Goal: Task Accomplishment & Management: Complete application form

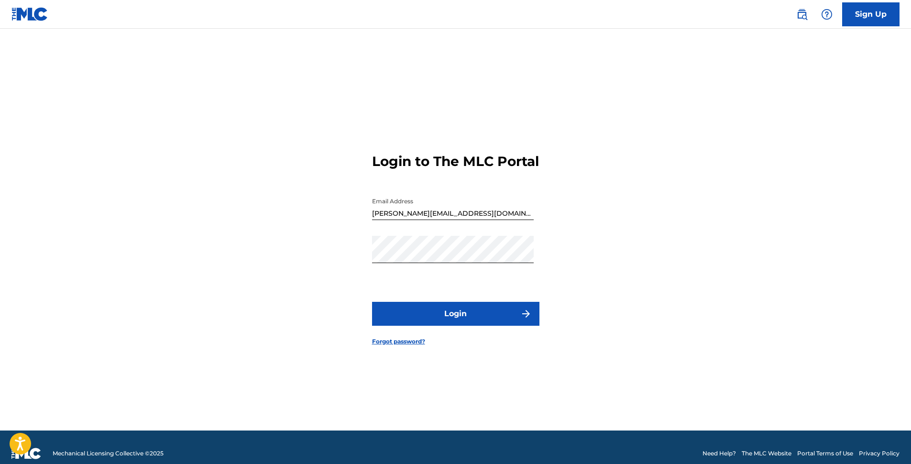
click at [411, 346] on link "Forgot password?" at bounding box center [398, 341] width 53 height 9
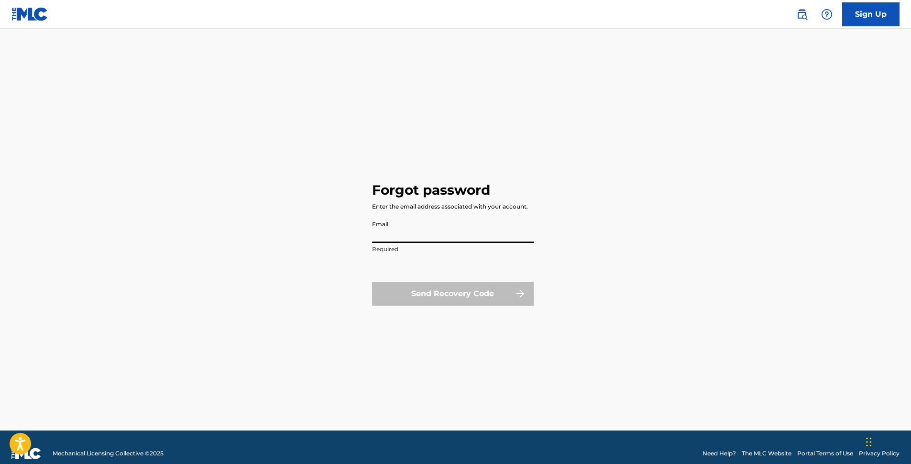
click at [410, 230] on input "Email" at bounding box center [453, 229] width 162 height 27
type input "[PERSON_NAME][EMAIL_ADDRESS][DOMAIN_NAME]"
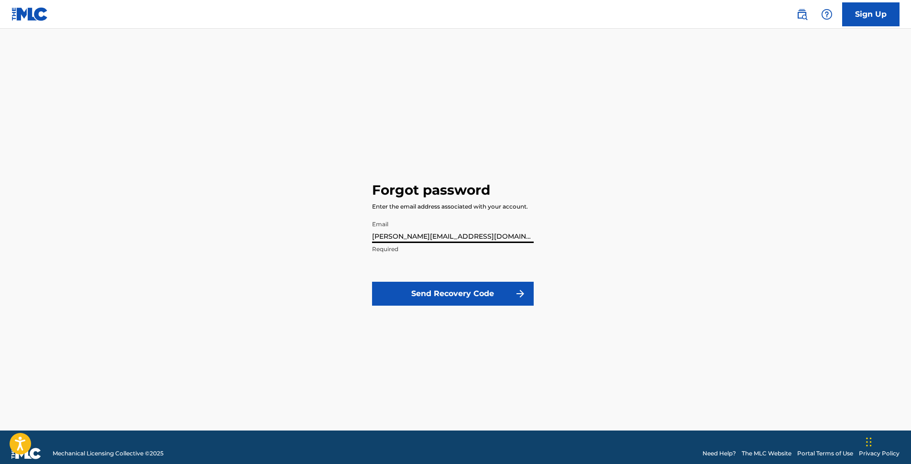
click at [443, 297] on button "Send Recovery Code" at bounding box center [453, 294] width 162 height 24
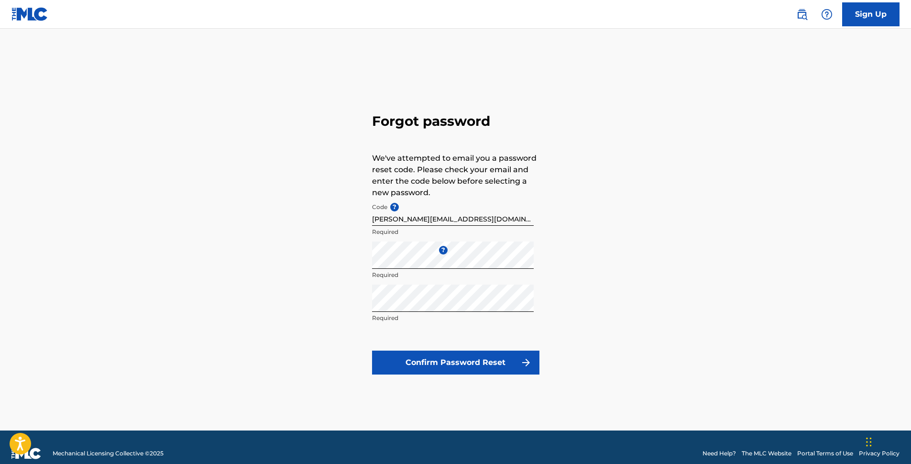
click at [277, 270] on div "Forgot password We've attempted to email you a password reset code. Please chec…" at bounding box center [456, 242] width 670 height 378
click at [462, 369] on button "Confirm Password Reset" at bounding box center [455, 363] width 167 height 24
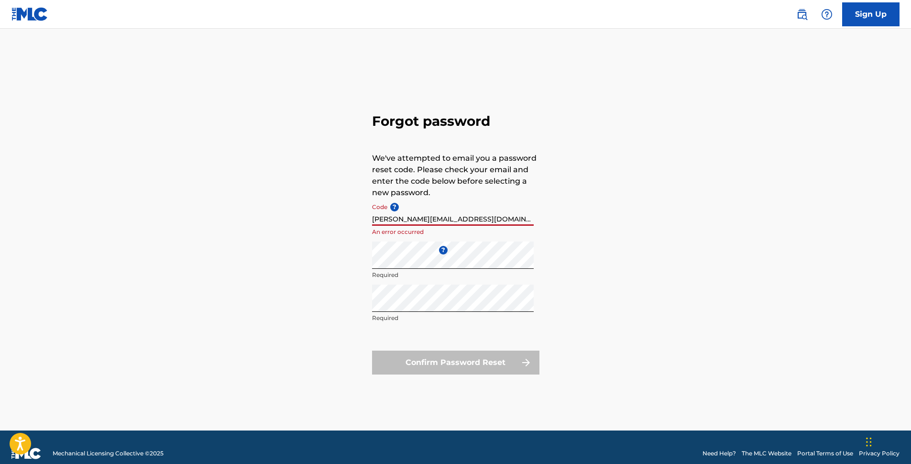
click at [486, 219] on input "[PERSON_NAME][EMAIL_ADDRESS][DOMAIN_NAME]" at bounding box center [453, 212] width 162 height 27
click at [510, 199] on input "[PERSON_NAME][EMAIL_ADDRESS][DOMAIN_NAME]" at bounding box center [453, 212] width 162 height 27
click at [342, 222] on div "Forgot password We've attempted to email you a password reset code. Please chec…" at bounding box center [456, 242] width 670 height 378
drag, startPoint x: 490, startPoint y: 215, endPoint x: 312, endPoint y: 211, distance: 178.0
click at [312, 211] on div "Forgot password We've attempted to email you a password reset code. Please chec…" at bounding box center [456, 242] width 670 height 378
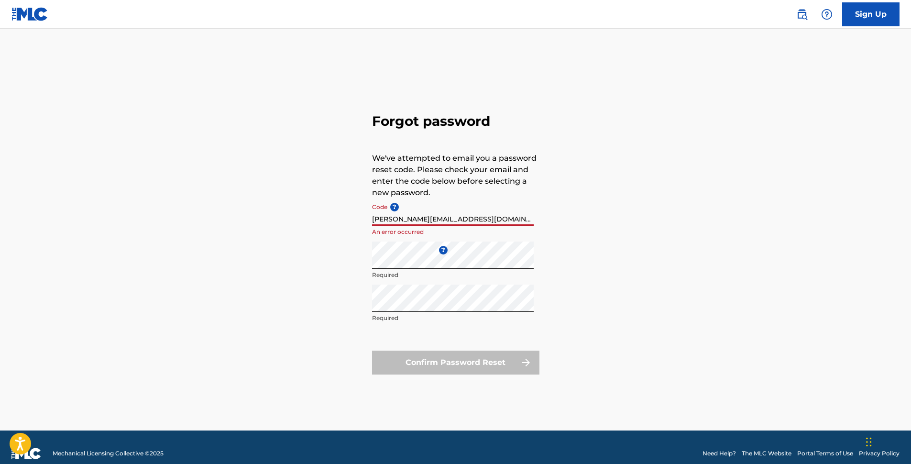
click at [316, 211] on div "Forgot password We've attempted to email you a password reset code. Please chec…" at bounding box center [456, 242] width 670 height 378
click at [501, 222] on input "[PERSON_NAME][EMAIL_ADDRESS][DOMAIN_NAME]" at bounding box center [453, 212] width 162 height 27
drag, startPoint x: 491, startPoint y: 220, endPoint x: 278, endPoint y: 219, distance: 212.9
click at [278, 219] on div "Forgot password We've attempted to email you a password reset code. Please chec…" at bounding box center [456, 242] width 670 height 378
paste input "FP_7d2c178a0ae64839f38d434a7477"
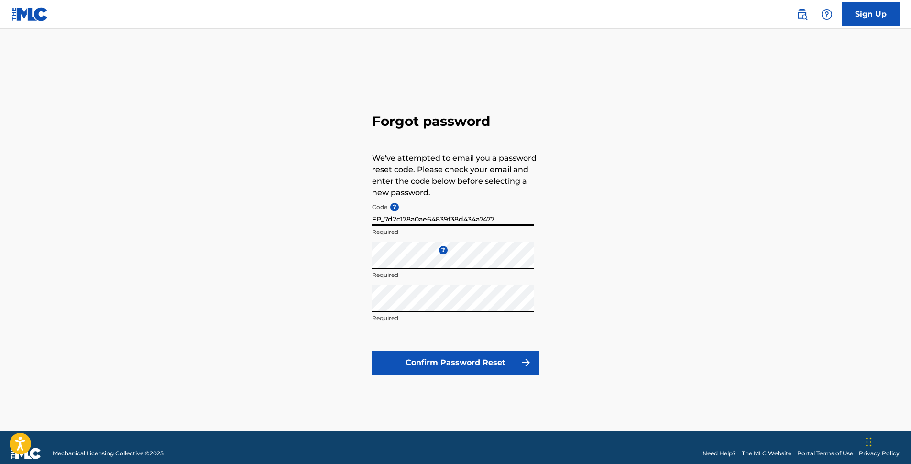
type input "FP_7d2c178a0ae64839f38d434a7477"
click at [272, 239] on div "Forgot password We've attempted to email you a password reset code. Please chec…" at bounding box center [456, 242] width 670 height 378
click at [451, 368] on button "Confirm Password Reset" at bounding box center [455, 363] width 167 height 24
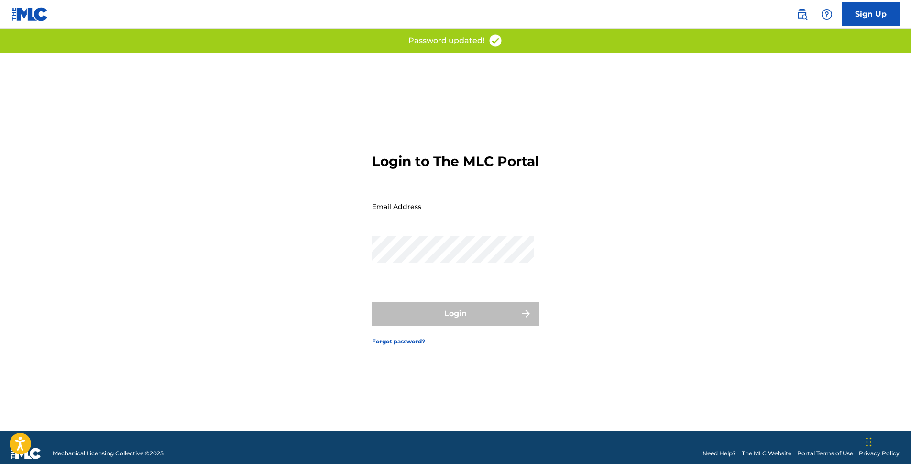
type input "[PERSON_NAME][EMAIL_ADDRESS][DOMAIN_NAME]"
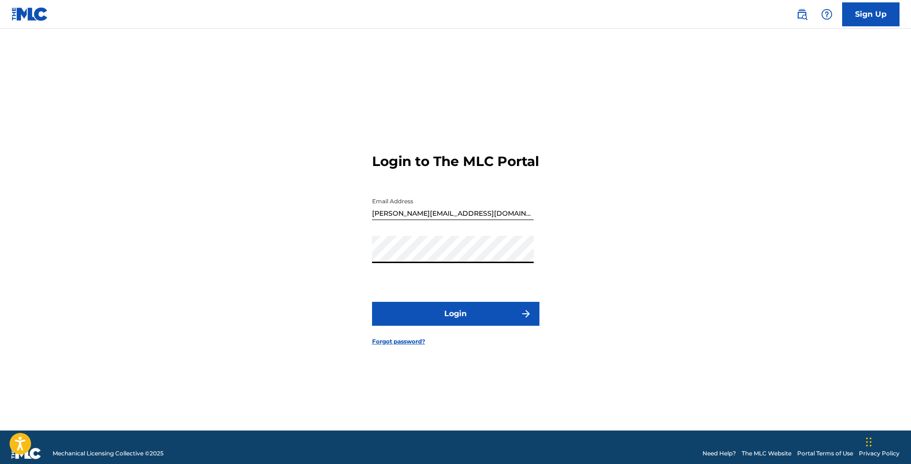
click at [321, 269] on div "Login to The MLC Portal Email Address tyler@popcautiousrecords.com Password Log…" at bounding box center [456, 242] width 670 height 378
click at [397, 318] on button "Login" at bounding box center [455, 314] width 167 height 24
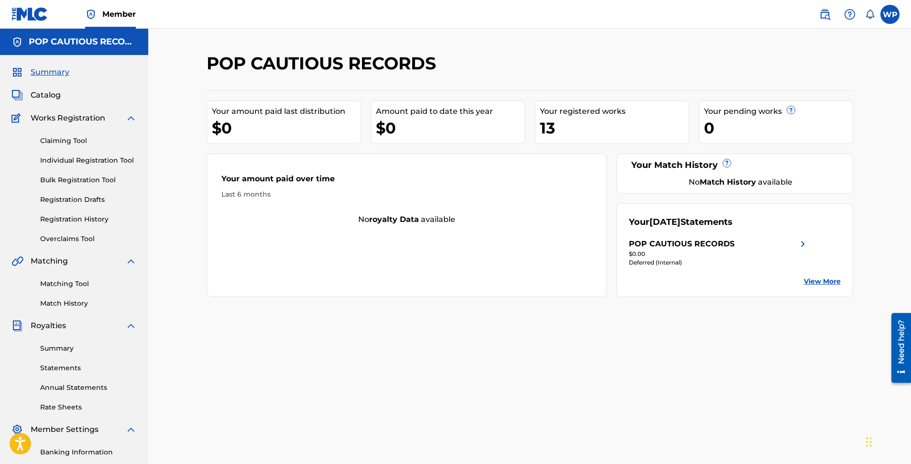
click at [99, 161] on link "Individual Registration Tool" at bounding box center [88, 160] width 97 height 10
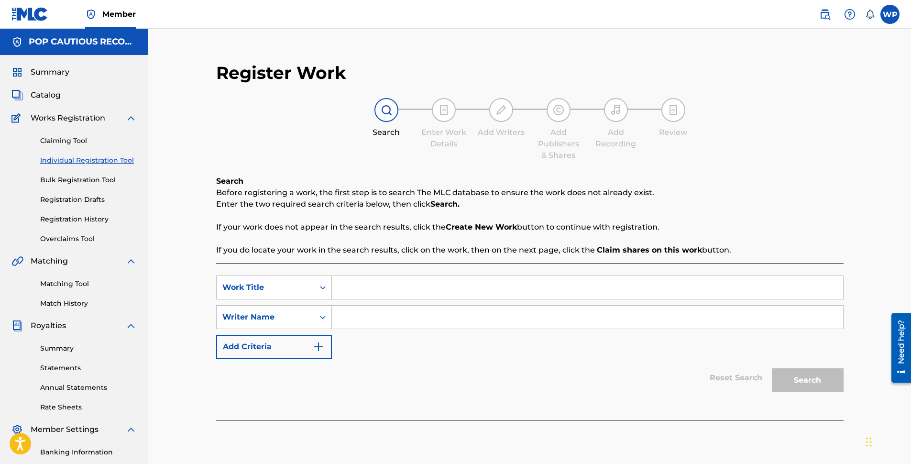
click at [388, 293] on input "Search Form" at bounding box center [587, 287] width 511 height 23
type input "Smilodon"
click at [367, 321] on input "Search Form" at bounding box center [587, 317] width 511 height 23
type input "[PERSON_NAME]"
click at [800, 383] on button "Search" at bounding box center [808, 380] width 72 height 24
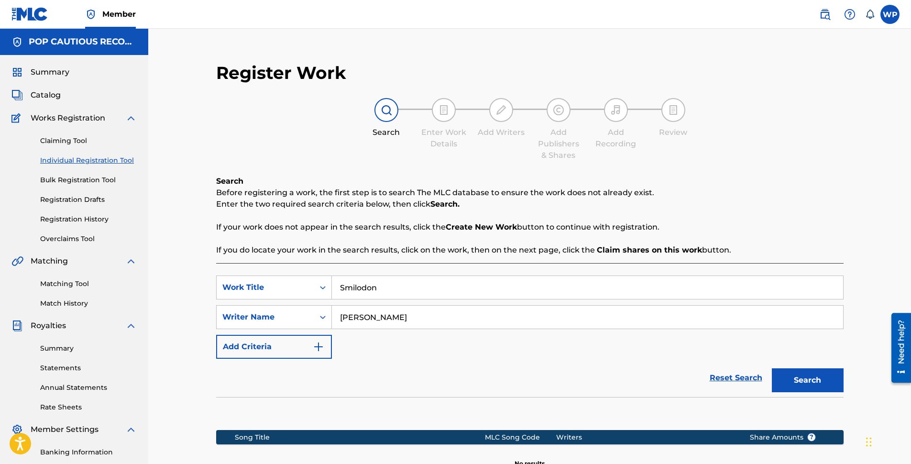
click at [730, 379] on link "Reset Search" at bounding box center [736, 377] width 62 height 21
click at [56, 73] on span "Summary" at bounding box center [50, 72] width 39 height 11
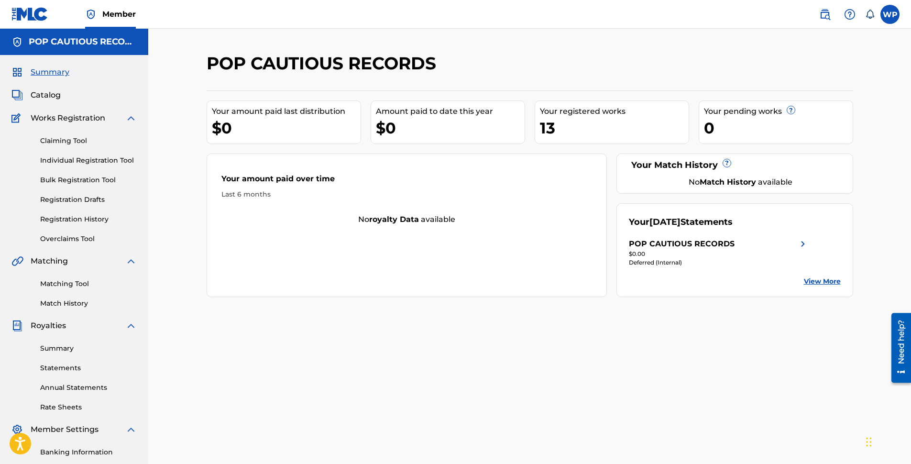
click at [823, 279] on link "View More" at bounding box center [822, 282] width 37 height 10
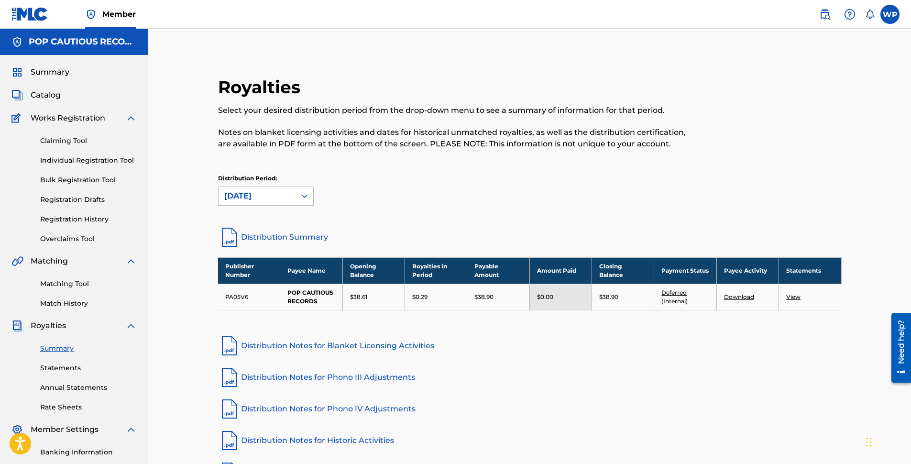
click at [125, 18] on span "Member" at bounding box center [118, 14] width 33 height 11
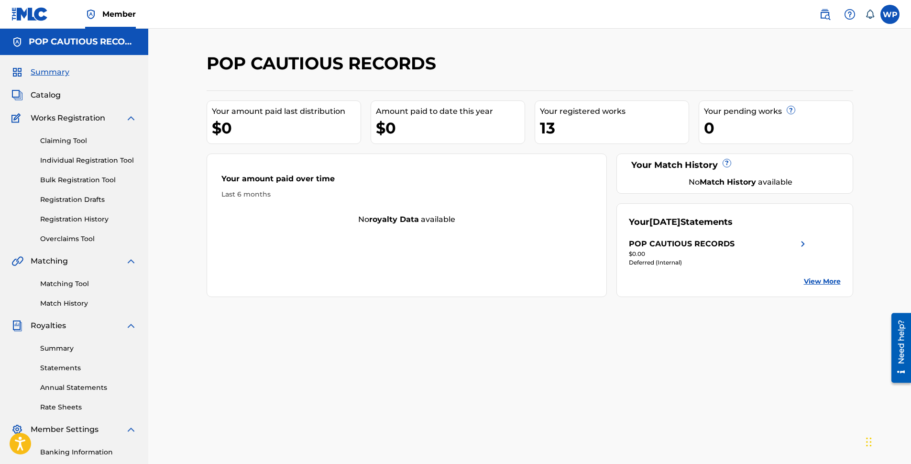
click at [679, 246] on div "POP CAUTIOUS RECORDS" at bounding box center [682, 243] width 106 height 11
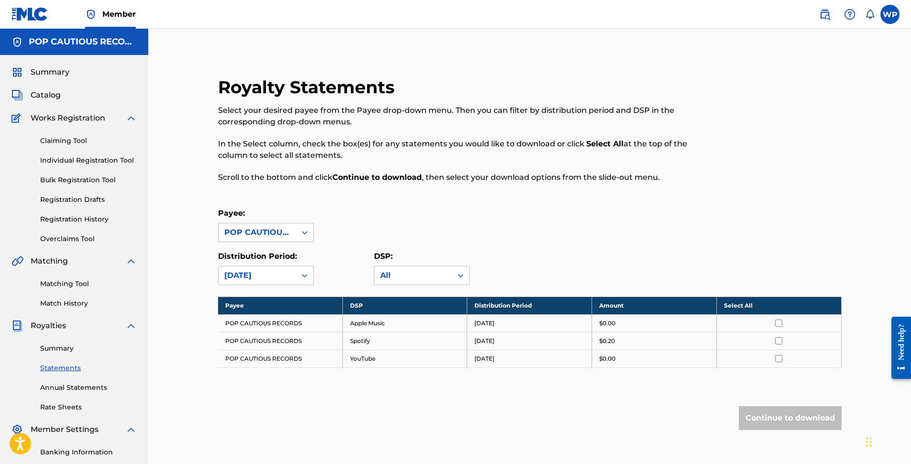
click at [63, 141] on link "Claiming Tool" at bounding box center [88, 141] width 97 height 10
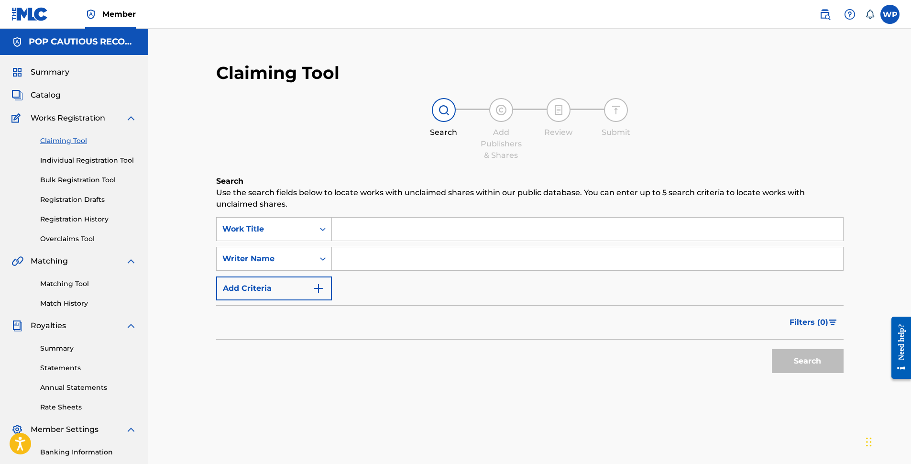
click at [818, 12] on link at bounding box center [825, 14] width 19 height 19
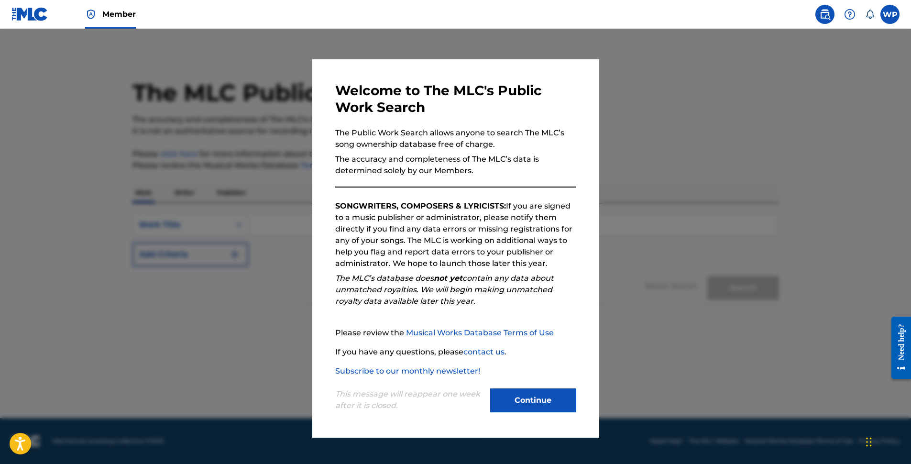
click at [527, 399] on button "Continue" at bounding box center [533, 400] width 86 height 24
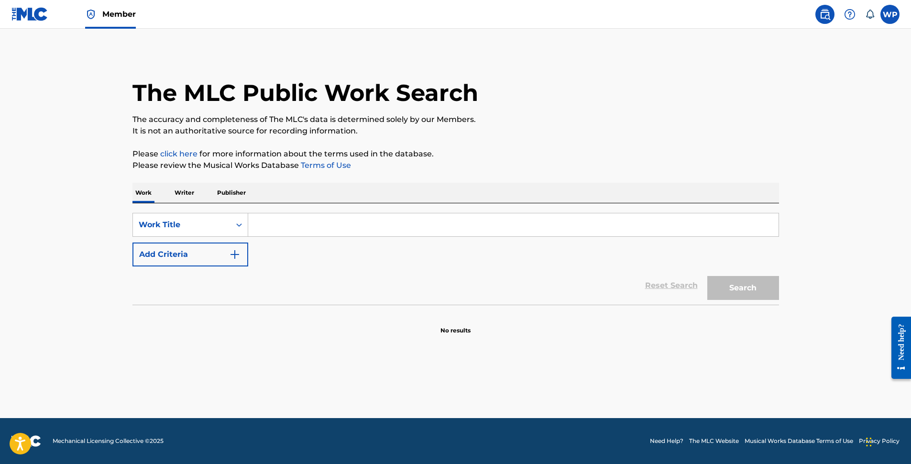
click at [427, 224] on input "Search Form" at bounding box center [513, 224] width 531 height 23
type input "smilodon fatalis"
click at [683, 285] on link "Reset Search" at bounding box center [672, 285] width 62 height 21
click at [889, 16] on label at bounding box center [890, 14] width 19 height 19
click at [890, 14] on input "WP [PERSON_NAME] [PERSON_NAME][EMAIL_ADDRESS][DOMAIN_NAME] Notification Prefere…" at bounding box center [890, 14] width 0 height 0
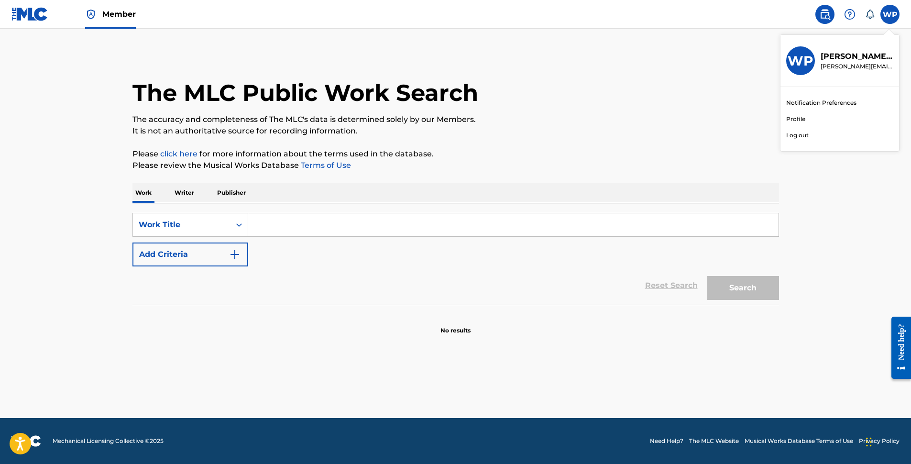
click at [868, 56] on p "[PERSON_NAME]" at bounding box center [857, 56] width 73 height 11
click at [890, 14] on input "WP [PERSON_NAME] [PERSON_NAME][EMAIL_ADDRESS][DOMAIN_NAME] Notification Prefere…" at bounding box center [890, 14] width 0 height 0
click at [789, 67] on h3 "WP" at bounding box center [801, 61] width 26 height 17
click at [890, 14] on input "WP [PERSON_NAME] [PERSON_NAME][EMAIL_ADDRESS][DOMAIN_NAME] Notification Prefere…" at bounding box center [890, 14] width 0 height 0
click at [34, 16] on img at bounding box center [29, 14] width 37 height 14
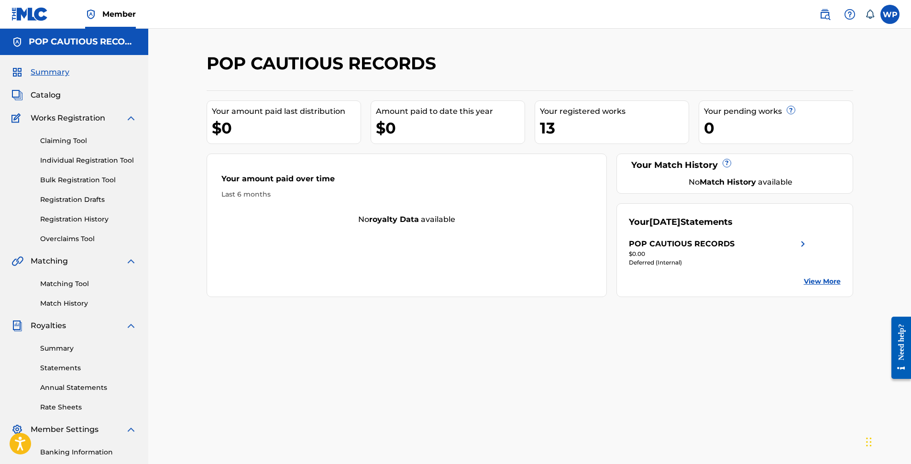
click at [52, 95] on span "Catalog" at bounding box center [46, 94] width 30 height 11
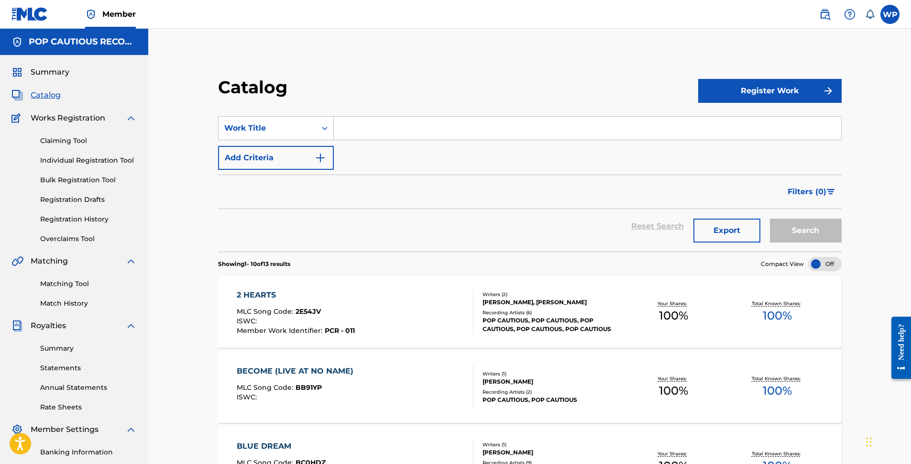
click at [738, 92] on button "Register Work" at bounding box center [771, 91] width 144 height 24
click at [733, 122] on link "Individual" at bounding box center [771, 122] width 144 height 23
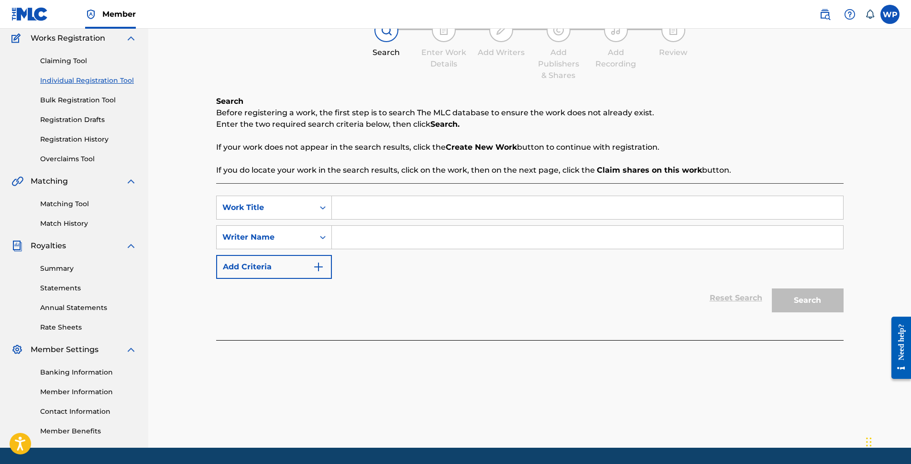
scroll to position [110, 0]
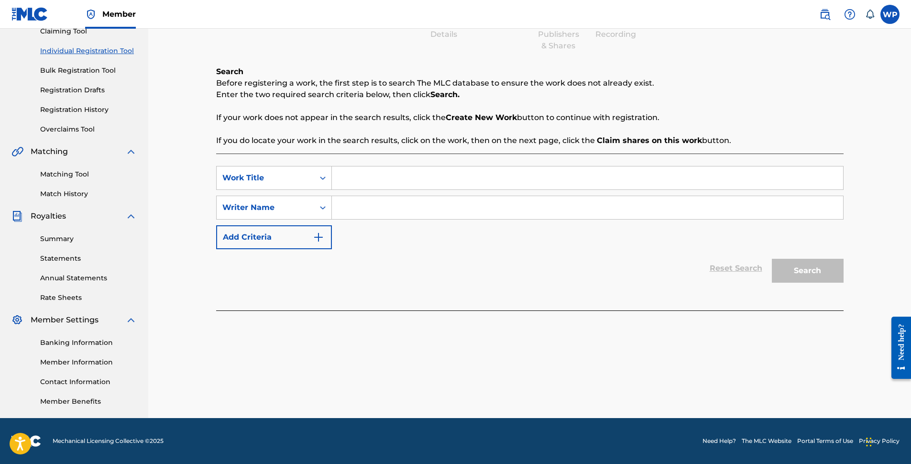
click at [540, 272] on div "Reset Search Search" at bounding box center [530, 268] width 628 height 38
click at [445, 175] on input "Search Form" at bounding box center [587, 177] width 511 height 23
type input "Smilodon"
click at [404, 208] on input "Search Form" at bounding box center [587, 207] width 511 height 23
type input "[PERSON_NAME]"
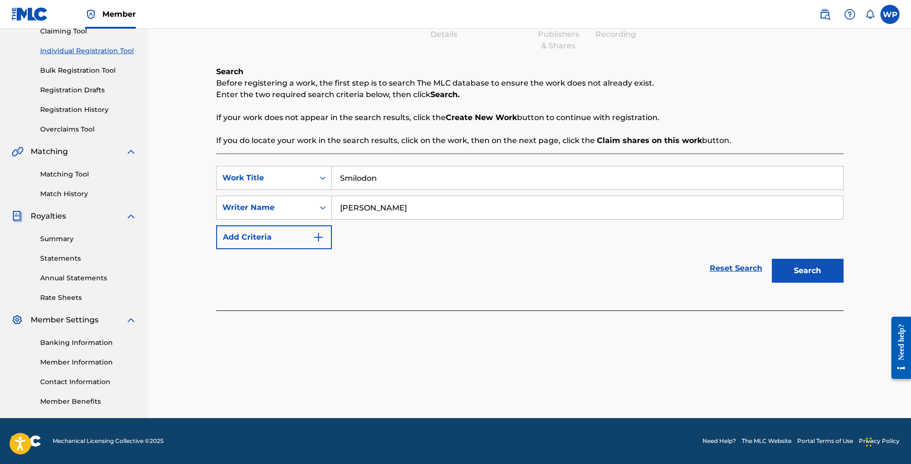
click at [793, 269] on button "Search" at bounding box center [808, 271] width 72 height 24
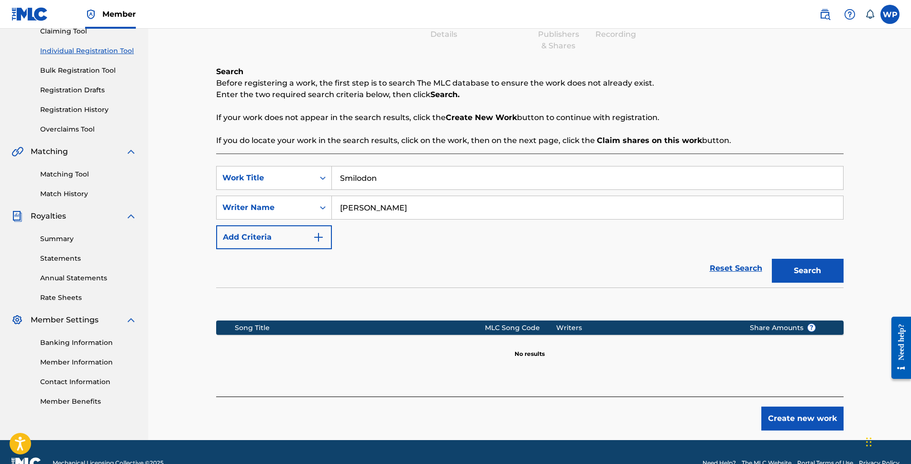
click at [798, 416] on button "Create new work" at bounding box center [803, 419] width 82 height 24
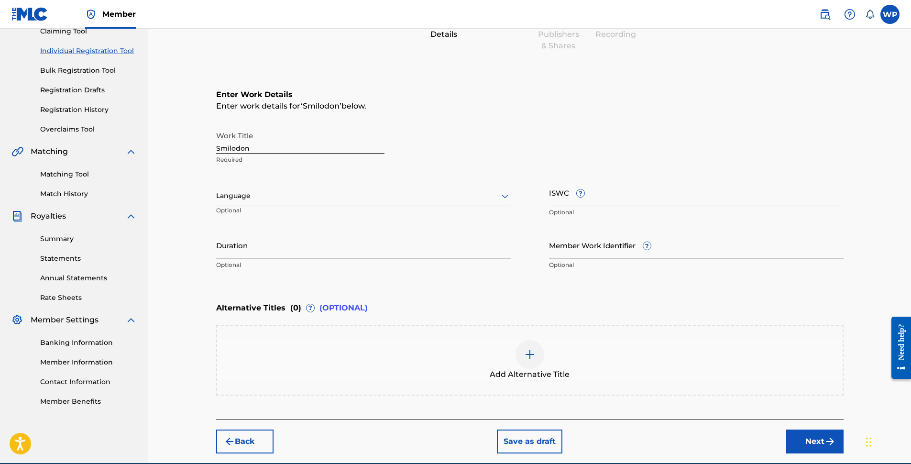
click at [311, 194] on div at bounding box center [363, 196] width 295 height 12
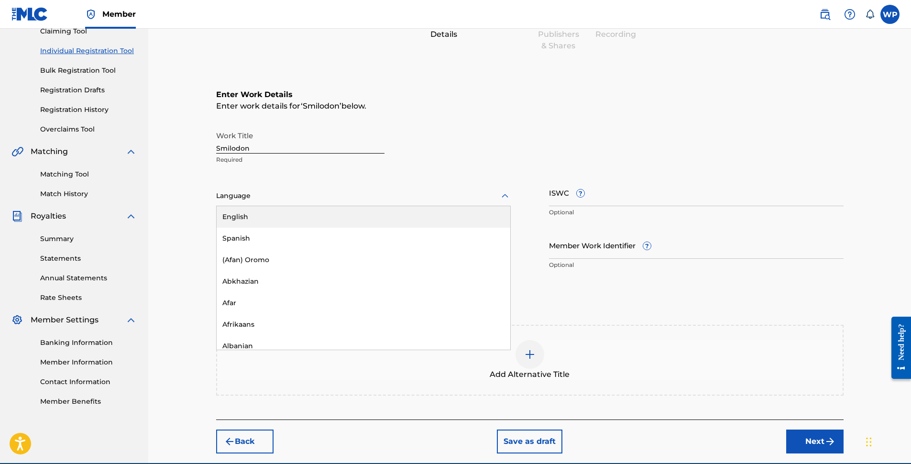
click at [304, 219] on div "English" at bounding box center [364, 217] width 294 height 22
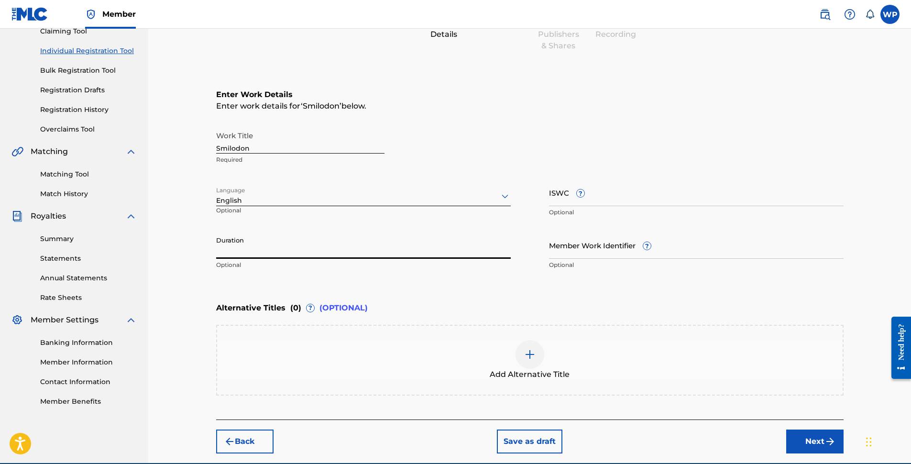
click at [383, 248] on input "Duration" at bounding box center [363, 245] width 295 height 27
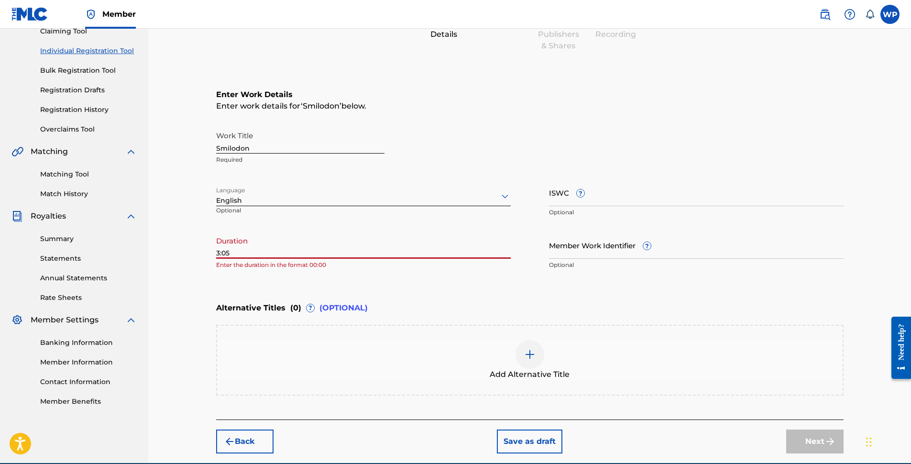
click at [217, 254] on input "3:05" at bounding box center [363, 245] width 295 height 27
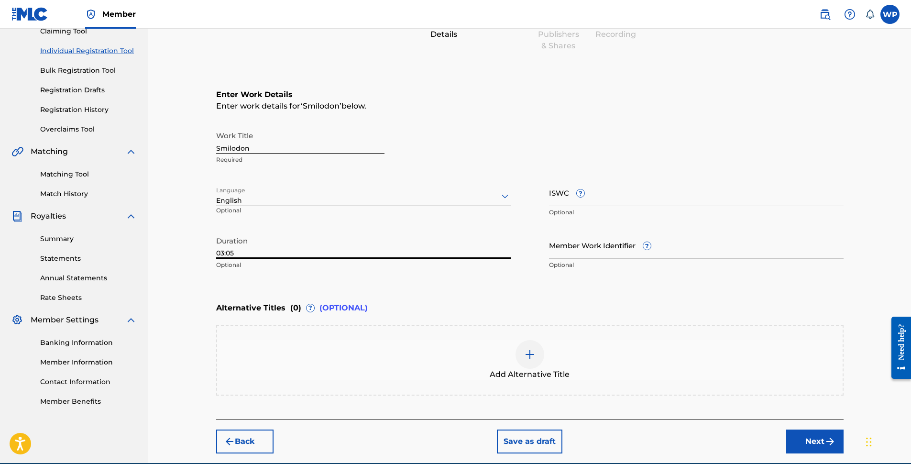
type input "03:05"
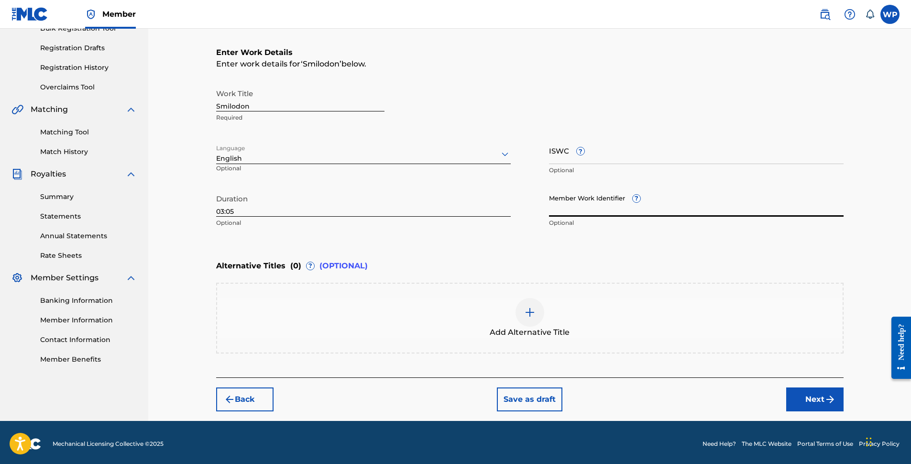
scroll to position [155, 0]
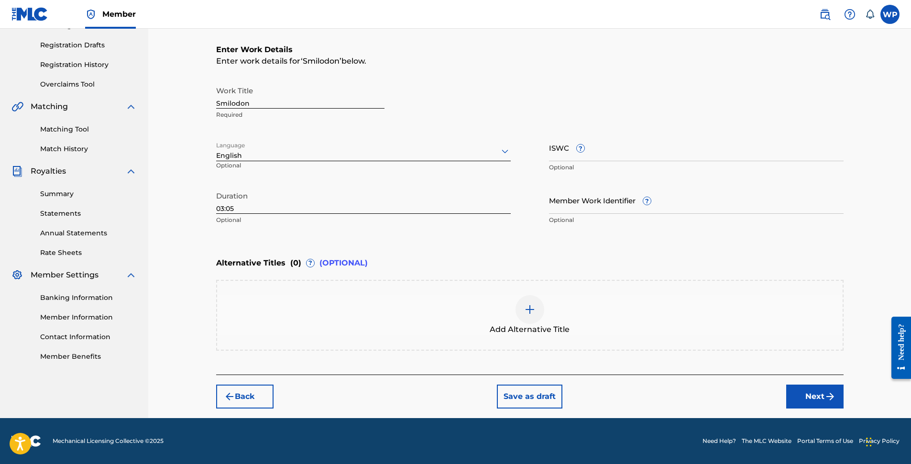
click at [805, 390] on button "Next" at bounding box center [815, 397] width 57 height 24
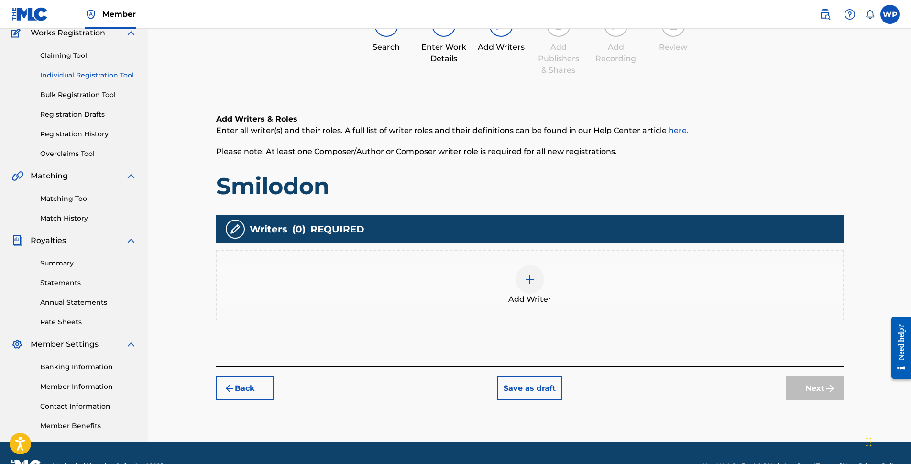
scroll to position [43, 0]
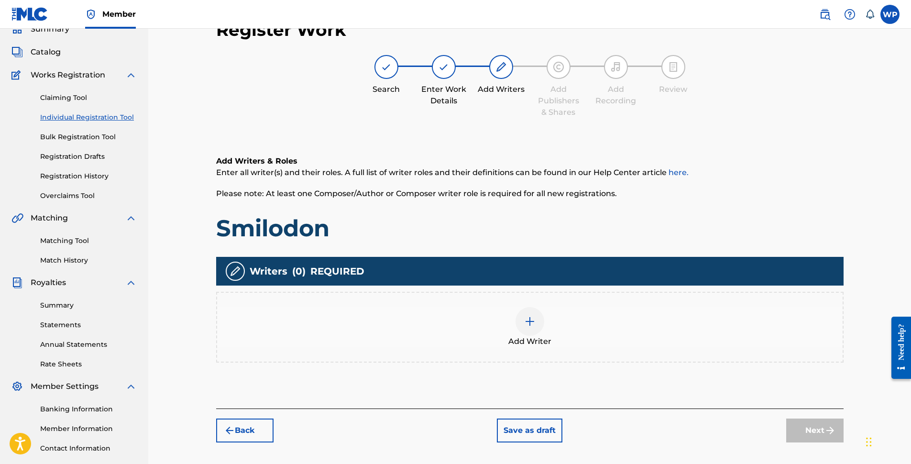
click at [519, 321] on div at bounding box center [530, 321] width 29 height 29
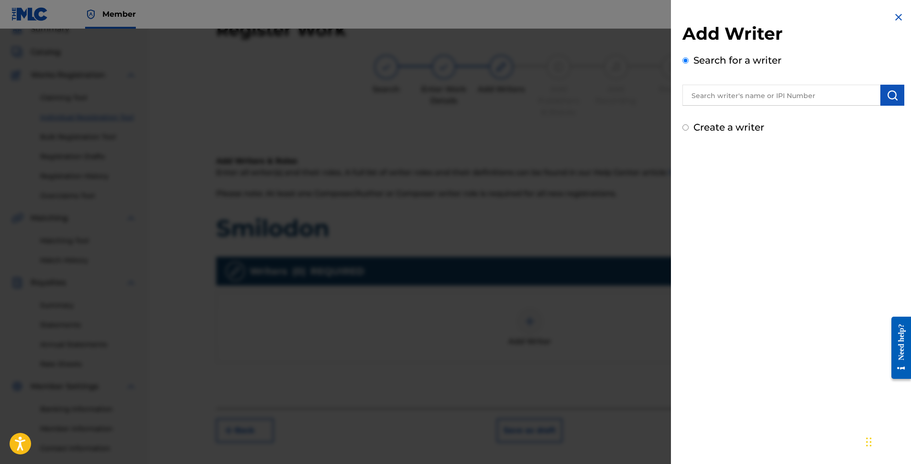
click at [767, 91] on input "text" at bounding box center [782, 95] width 198 height 21
type input "[PERSON_NAME]"
click at [890, 100] on img "submit" at bounding box center [892, 94] width 11 height 11
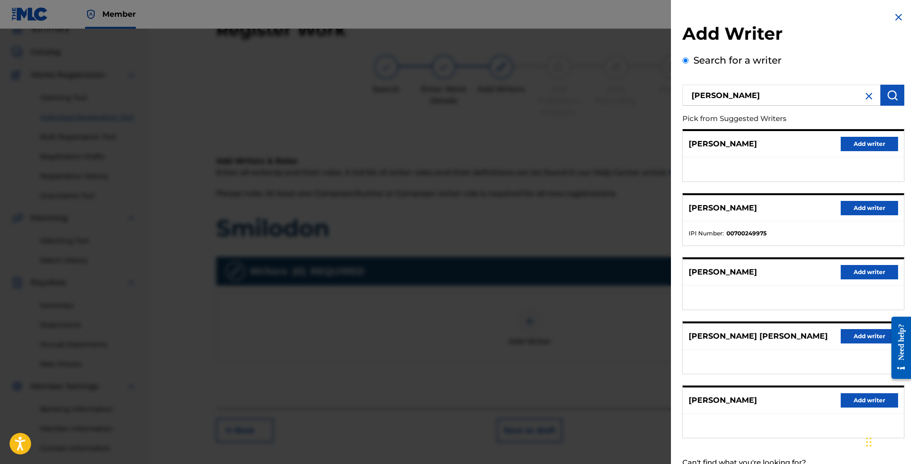
click at [852, 211] on button "Add writer" at bounding box center [869, 208] width 57 height 14
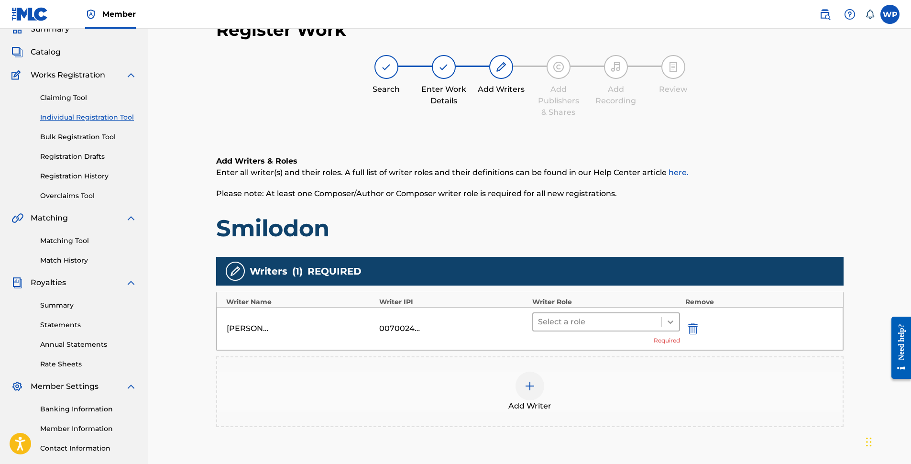
click at [664, 324] on div at bounding box center [670, 321] width 17 height 17
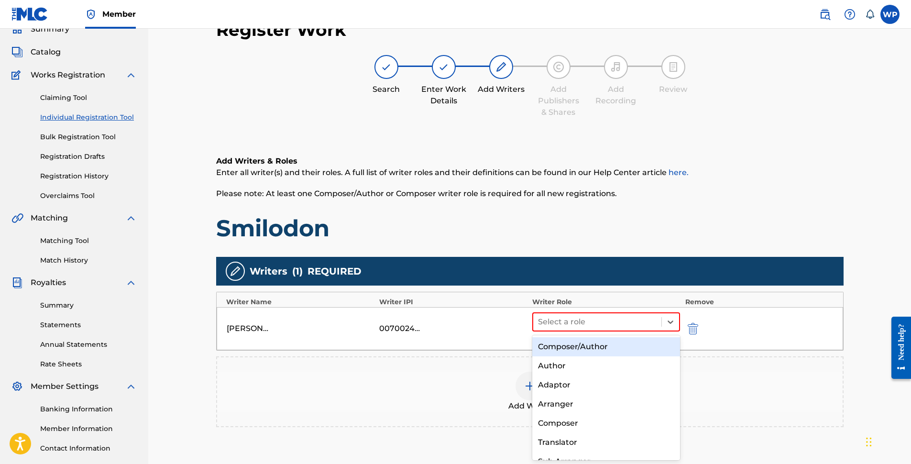
click at [626, 354] on div "Composer/Author" at bounding box center [607, 346] width 148 height 19
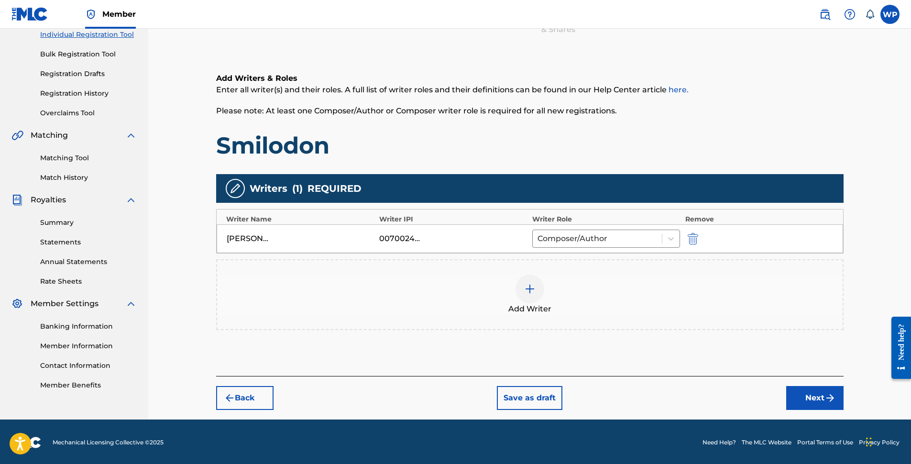
scroll to position [127, 0]
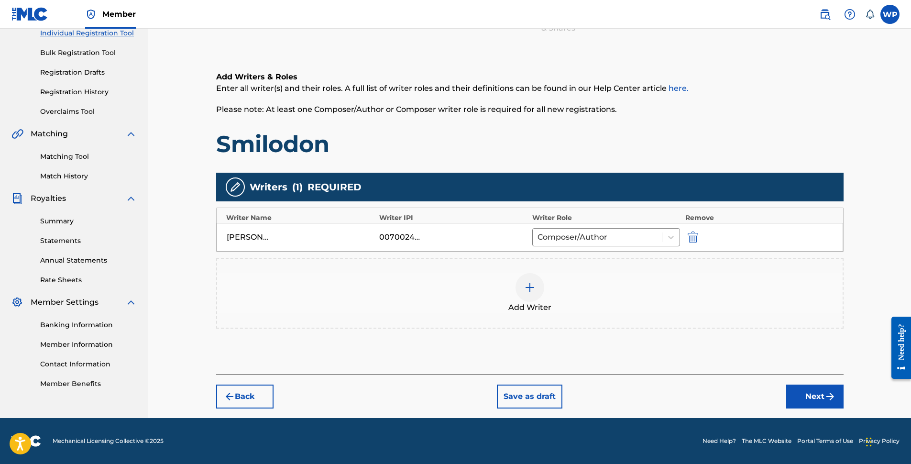
click at [811, 390] on button "Next" at bounding box center [815, 397] width 57 height 24
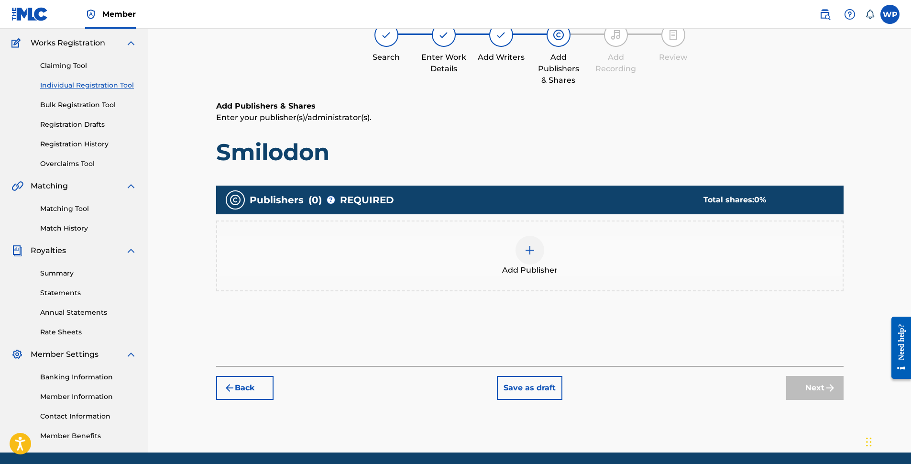
scroll to position [43, 0]
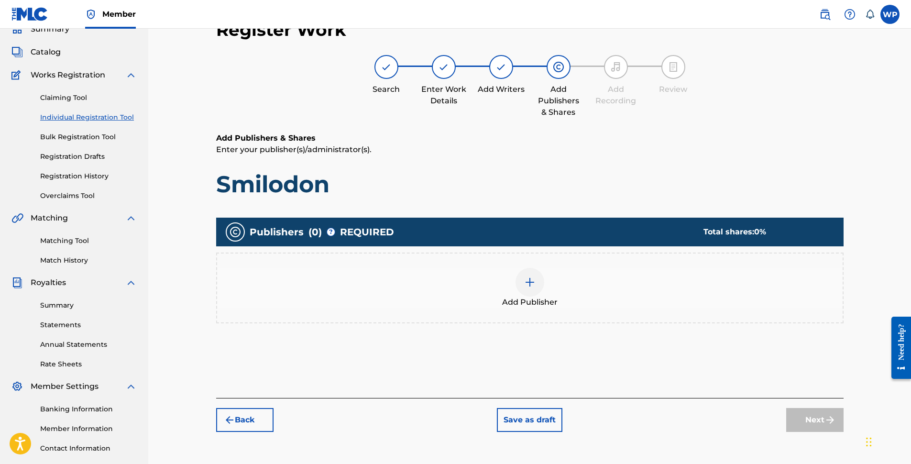
click at [525, 281] on img at bounding box center [529, 282] width 11 height 11
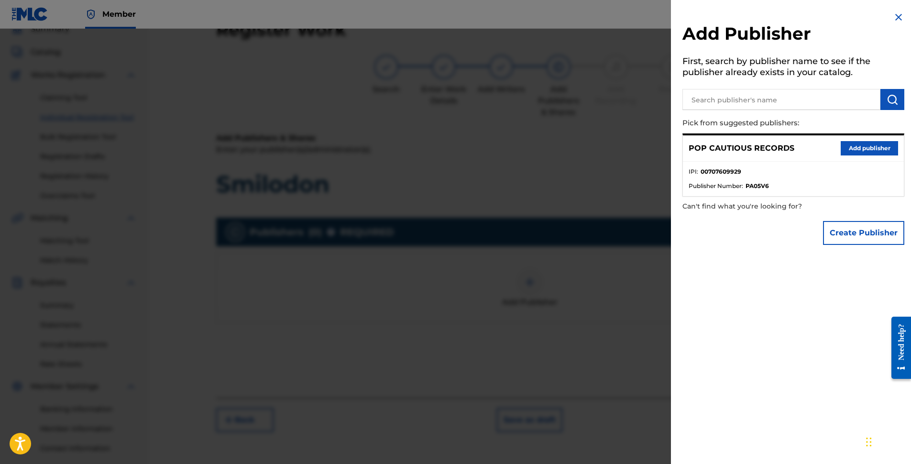
click at [856, 149] on button "Add publisher" at bounding box center [869, 148] width 57 height 14
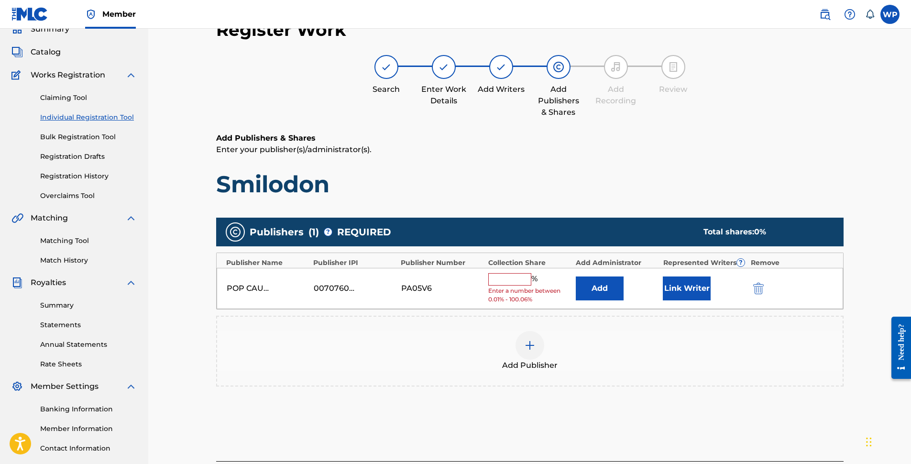
click at [521, 278] on input "text" at bounding box center [509, 279] width 43 height 12
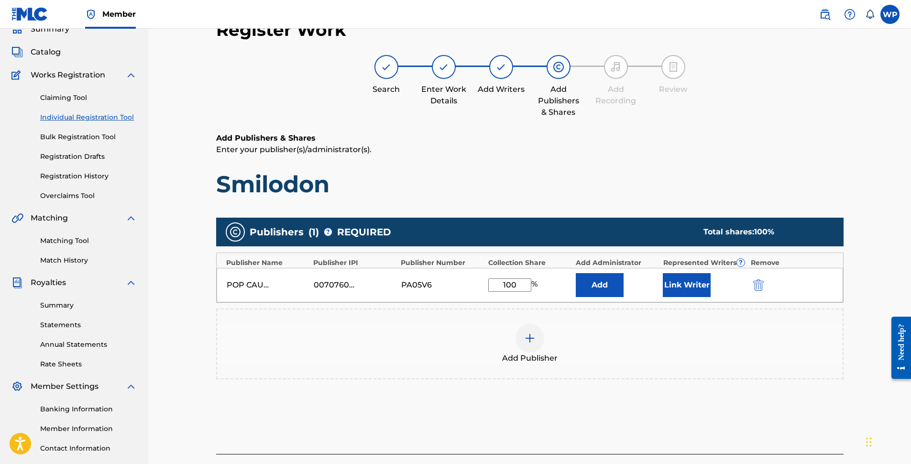
type input "100"
click at [680, 349] on div "Add Publisher" at bounding box center [530, 344] width 626 height 40
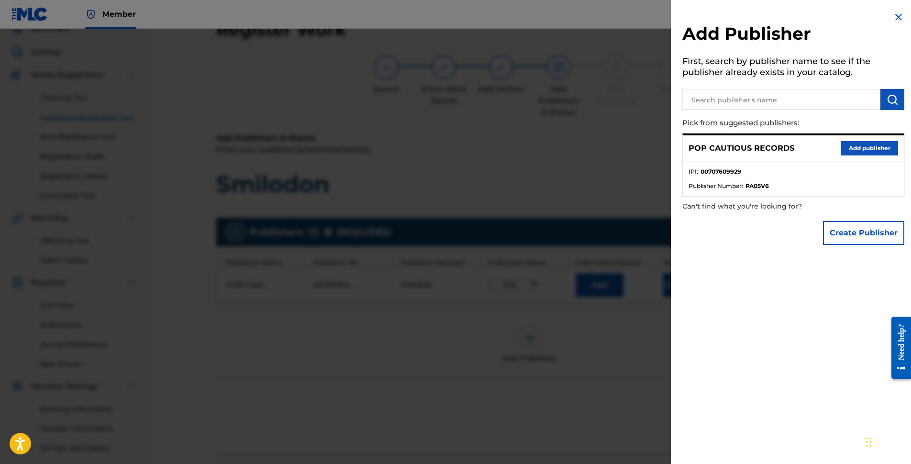
click at [618, 364] on div at bounding box center [455, 261] width 911 height 464
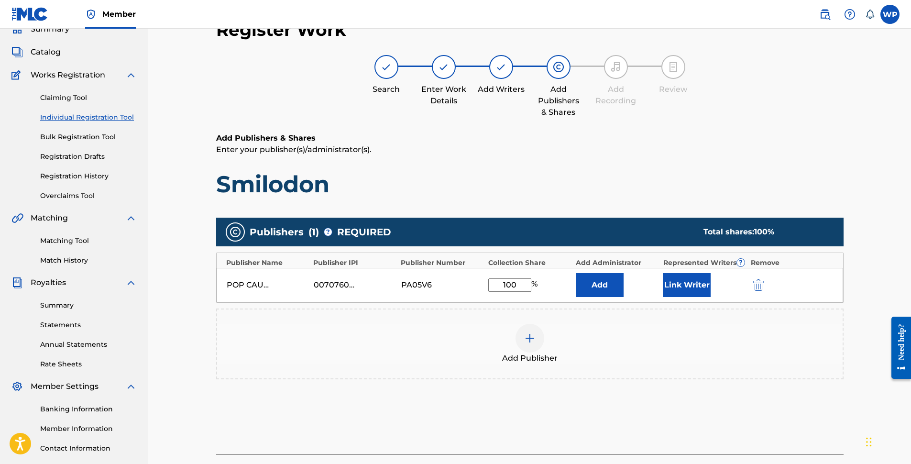
click at [685, 290] on button "Link Writer" at bounding box center [687, 285] width 48 height 24
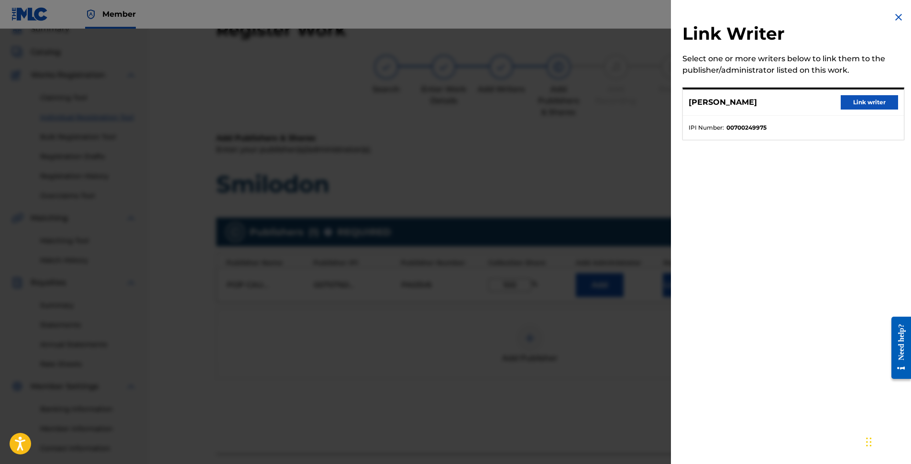
click at [875, 102] on button "Link writer" at bounding box center [869, 102] width 57 height 14
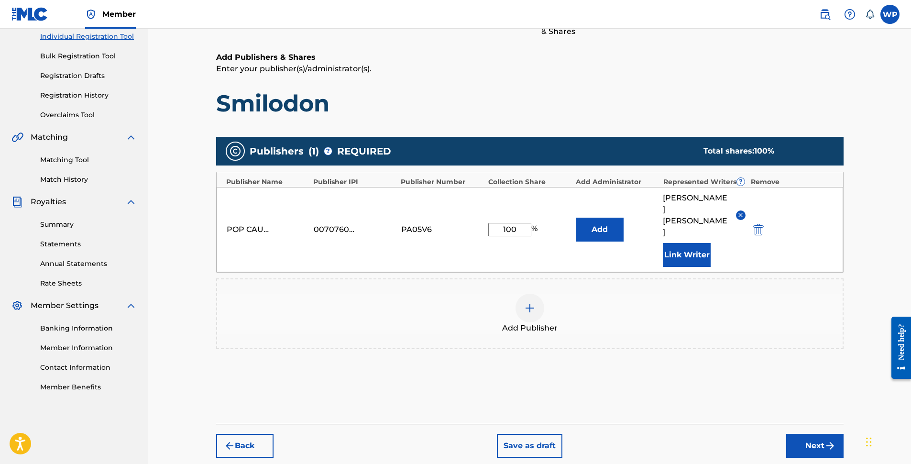
scroll to position [150, 0]
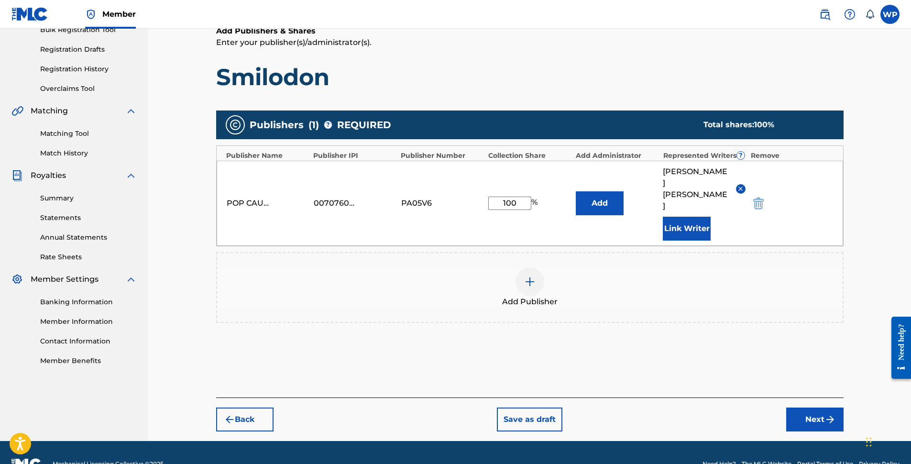
click at [802, 408] on button "Next" at bounding box center [815, 420] width 57 height 24
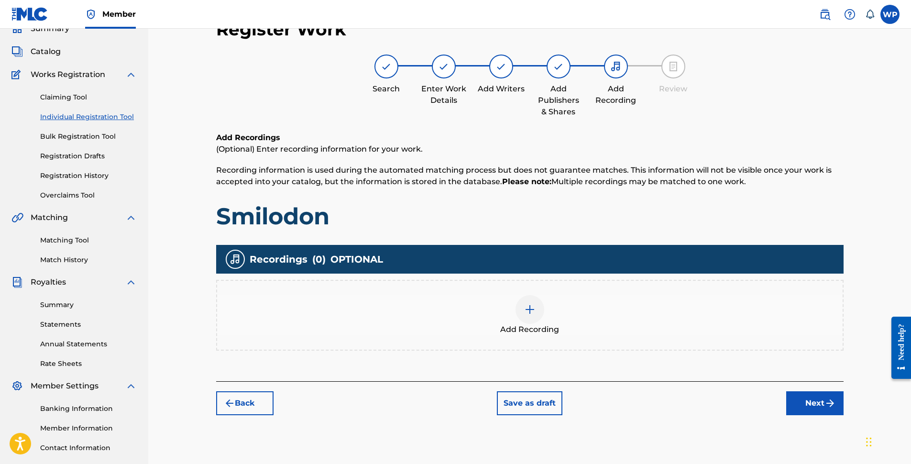
scroll to position [43, 0]
click at [532, 312] on img at bounding box center [529, 309] width 11 height 11
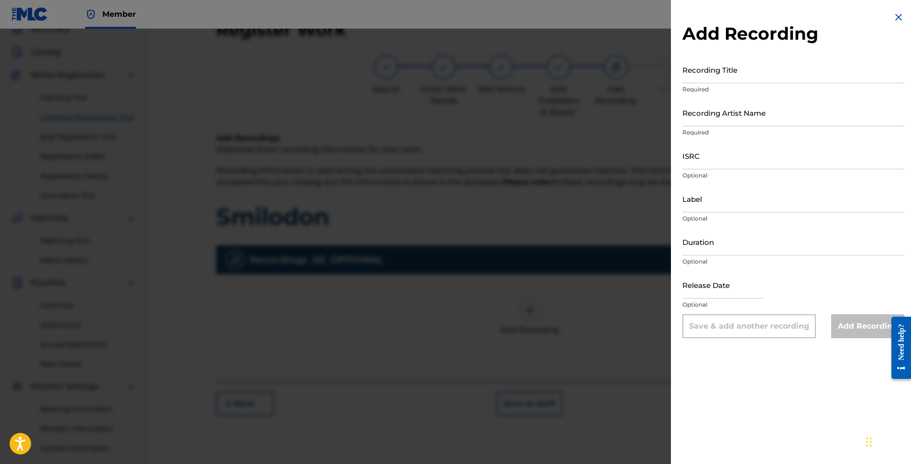
click at [741, 80] on input "Recording Title" at bounding box center [794, 69] width 222 height 27
type input "Smilodon"
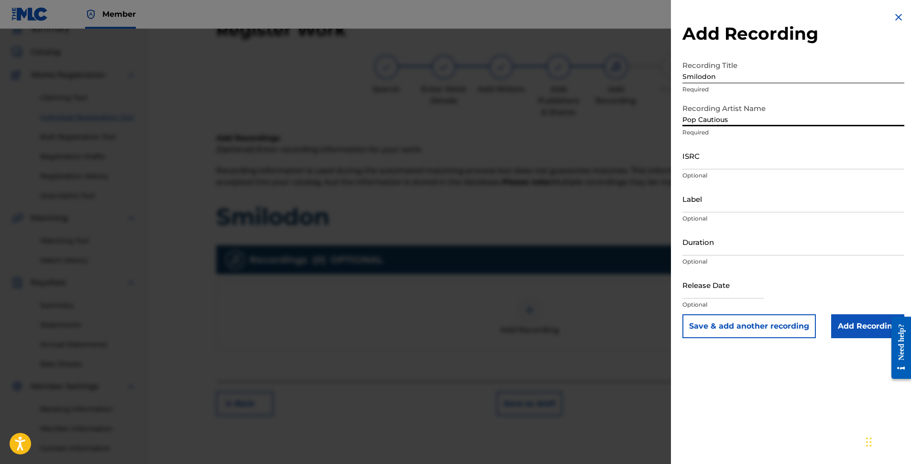
type input "Pop Cautious"
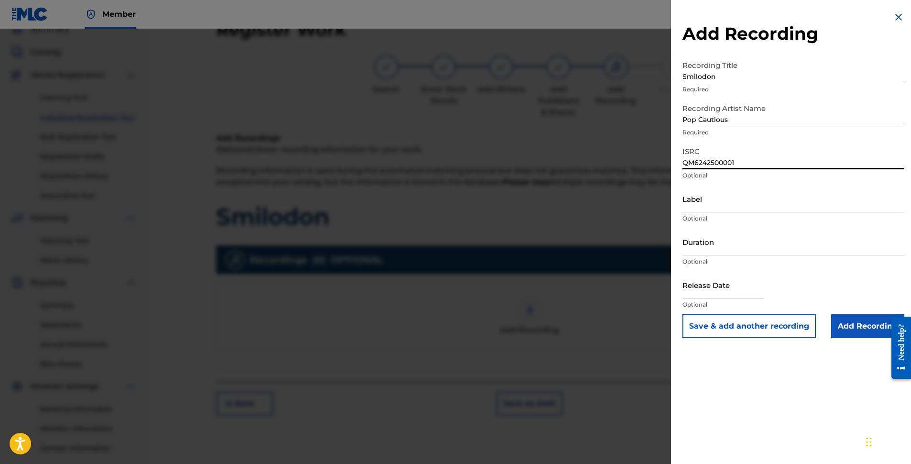
type input "QM6242500001"
click at [713, 208] on input "Label" at bounding box center [794, 198] width 222 height 27
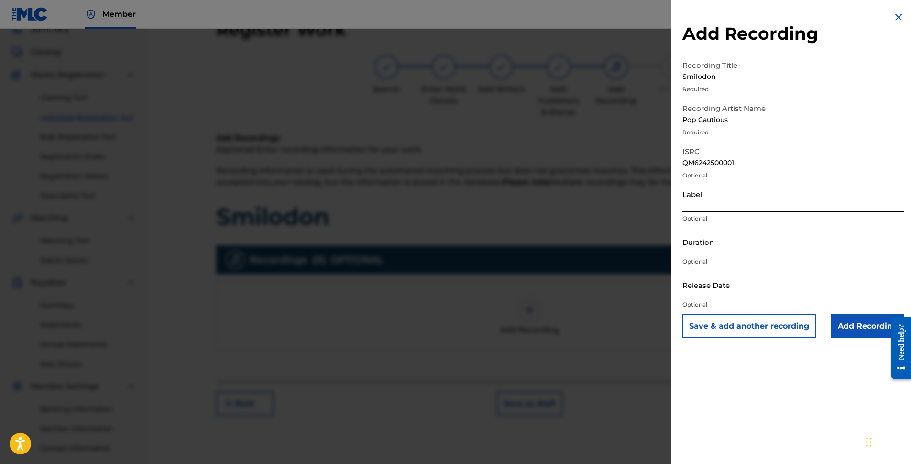
type input "POP CAUTIOUS RECORDS"
click at [741, 248] on input "Duration" at bounding box center [794, 241] width 222 height 27
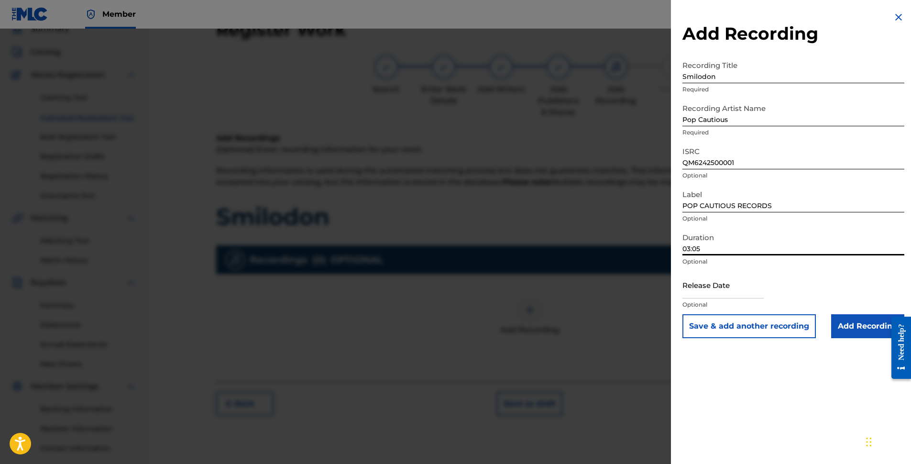
type input "03:05"
click at [733, 289] on input "text" at bounding box center [723, 284] width 81 height 27
select select "7"
select select "2025"
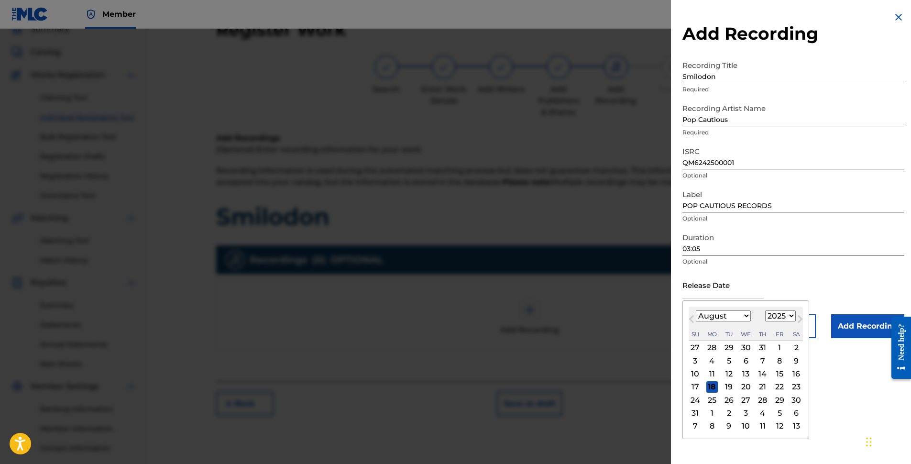
click at [745, 399] on div "27" at bounding box center [746, 399] width 11 height 11
type input "[DATE]"
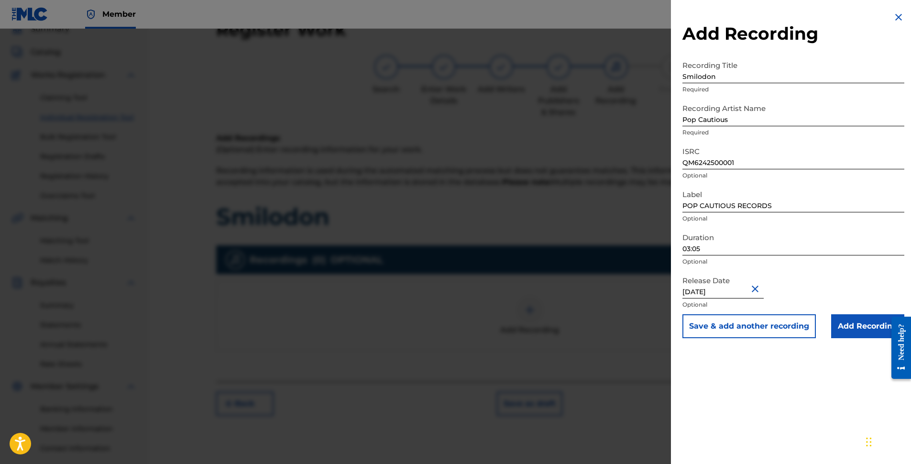
click at [843, 333] on input "Add Recording" at bounding box center [868, 326] width 73 height 24
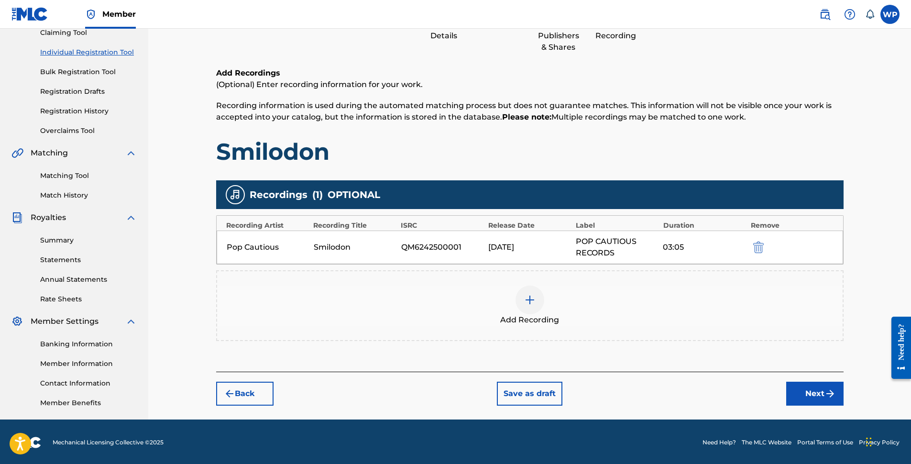
scroll to position [110, 0]
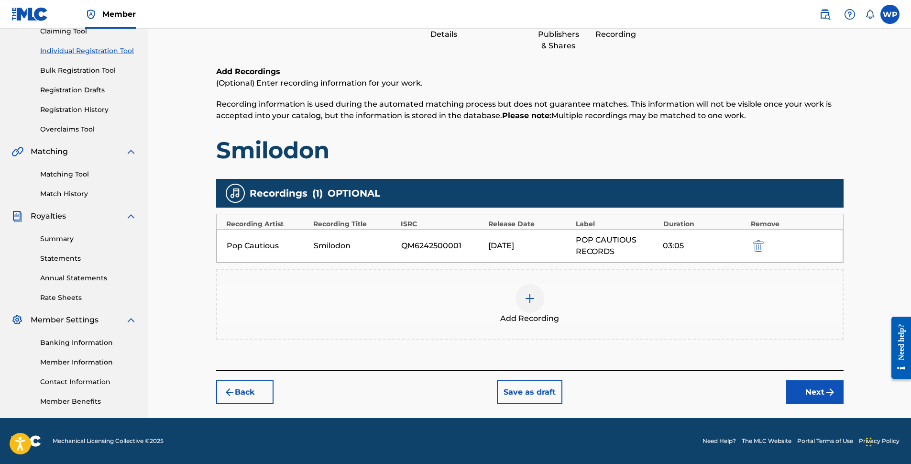
click at [803, 393] on button "Next" at bounding box center [815, 392] width 57 height 24
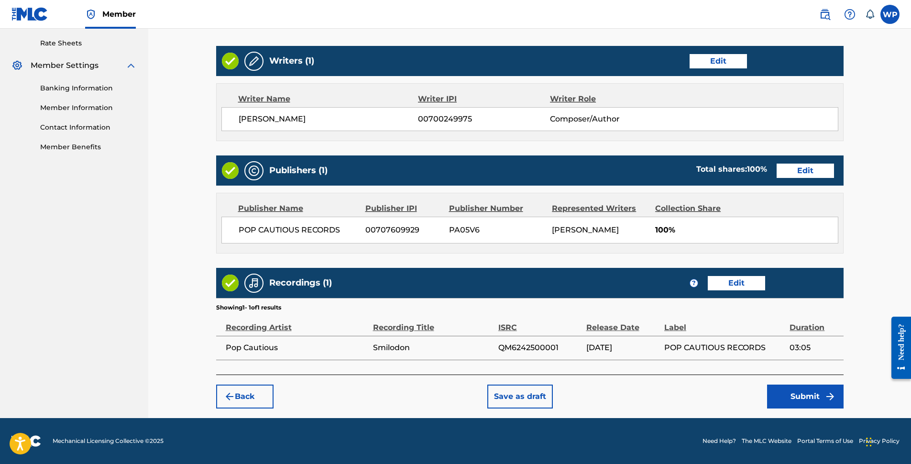
scroll to position [376, 0]
click at [810, 395] on button "Submit" at bounding box center [805, 397] width 77 height 24
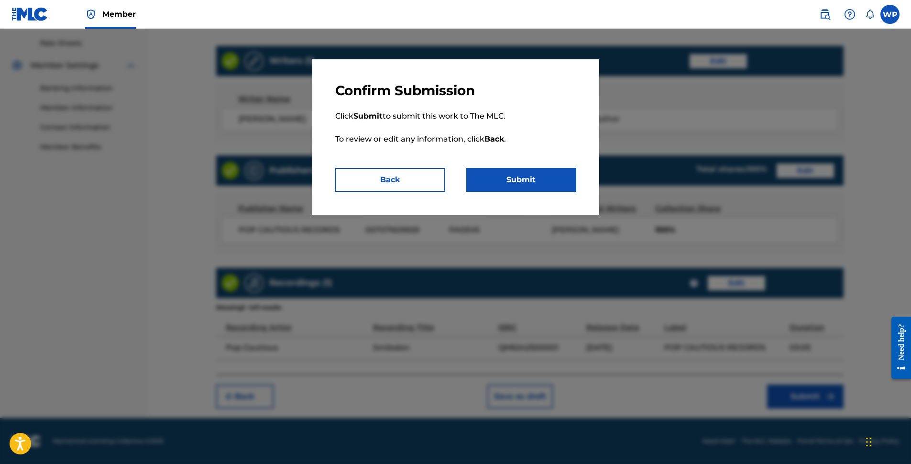
click at [564, 182] on button "Submit" at bounding box center [521, 180] width 110 height 24
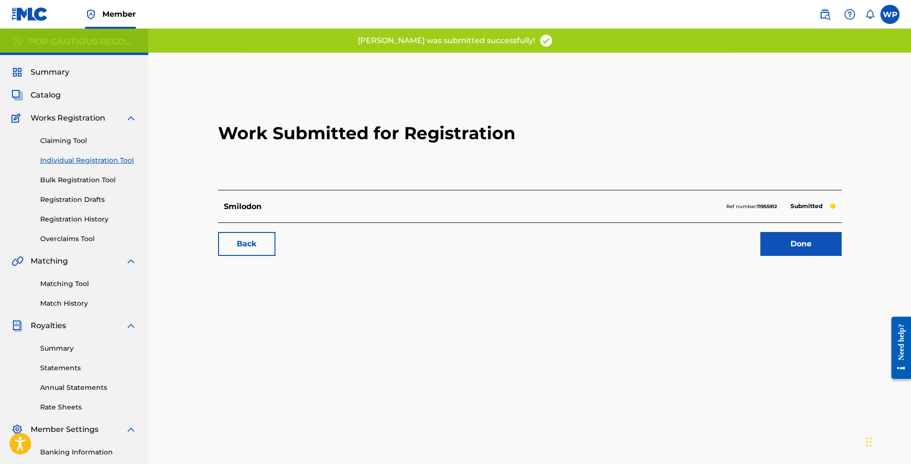
click at [773, 251] on link "Done" at bounding box center [801, 244] width 81 height 24
